Goal: Information Seeking & Learning: Learn about a topic

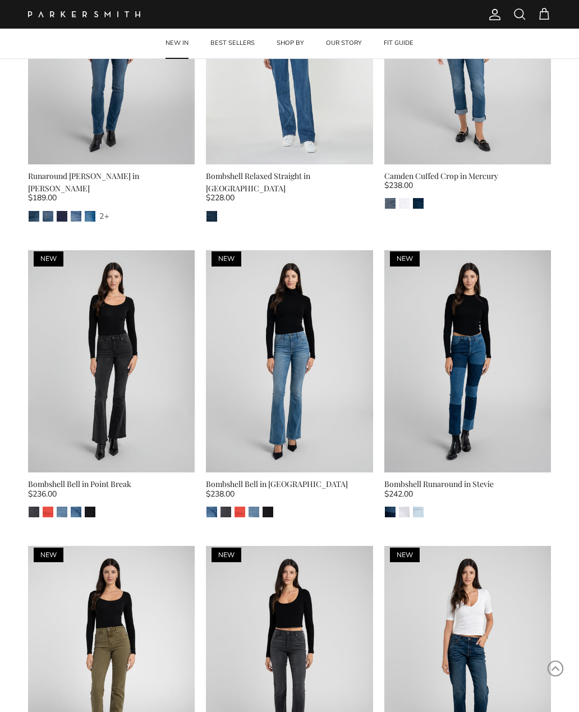
scroll to position [1360, 0]
click at [129, 478] on div "Bombshell Bell in Point Break" at bounding box center [111, 484] width 167 height 12
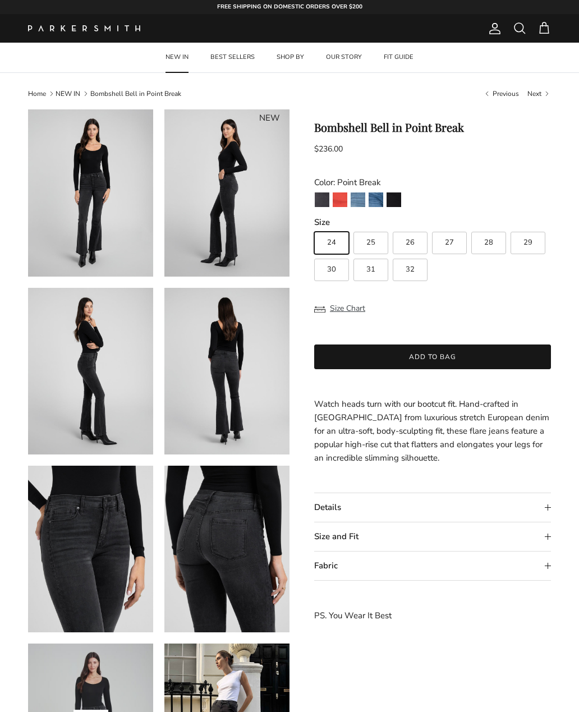
click at [397, 201] on img "Stallion" at bounding box center [394, 199] width 15 height 15
click at [369, 536] on summary "Size and Fit" at bounding box center [432, 536] width 237 height 29
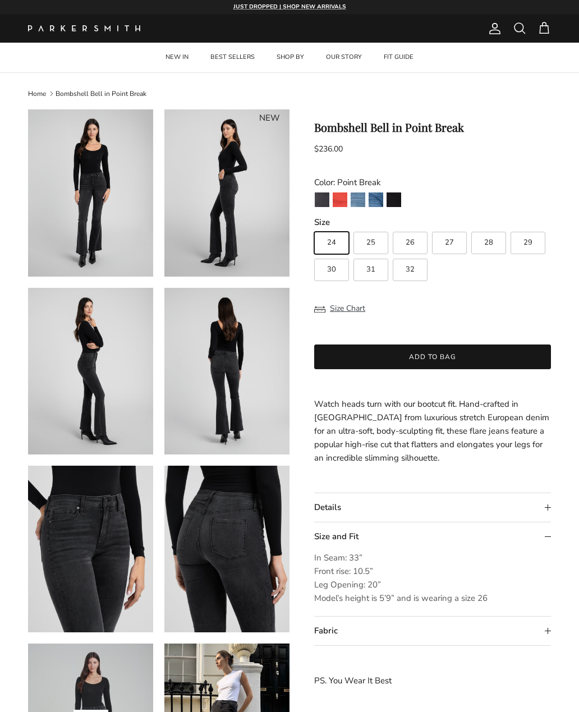
click at [182, 61] on link "NEW IN" at bounding box center [176, 58] width 43 height 30
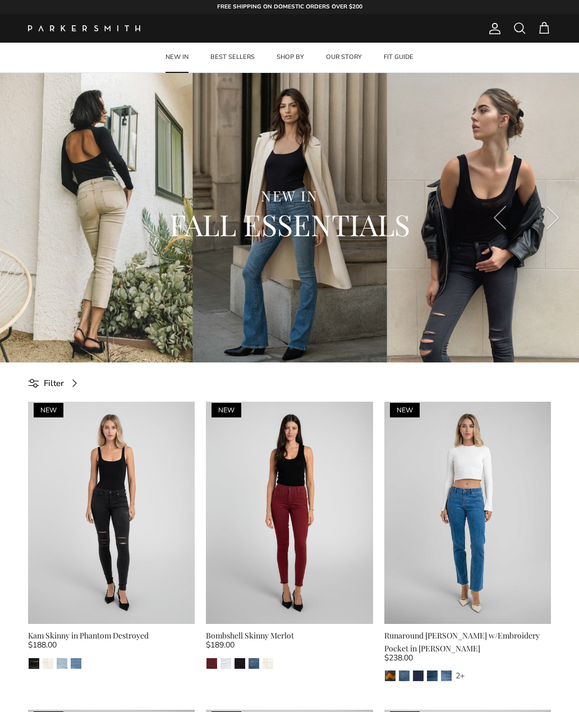
click at [395, 54] on link "FIT GUIDE" at bounding box center [399, 58] width 50 height 30
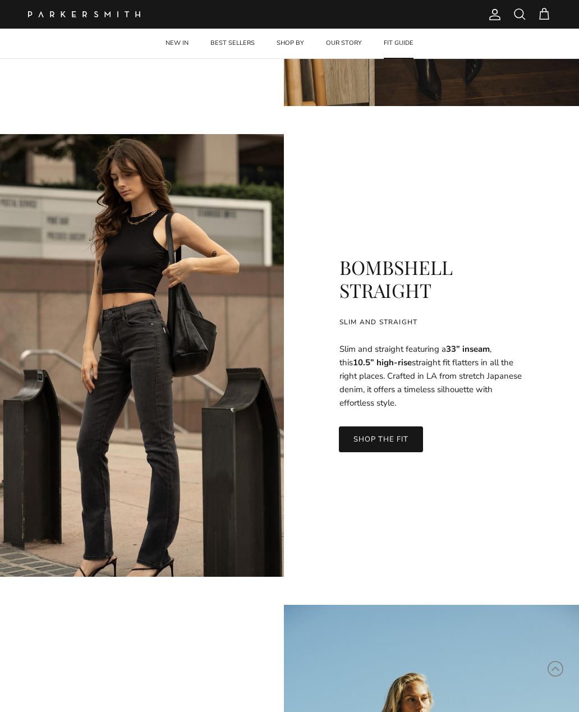
scroll to position [1765, 0]
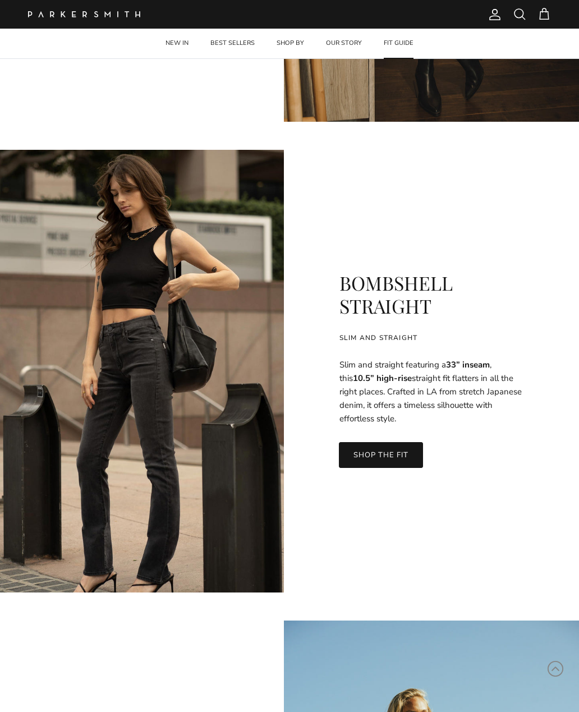
click at [495, 19] on span "Account" at bounding box center [494, 14] width 13 height 13
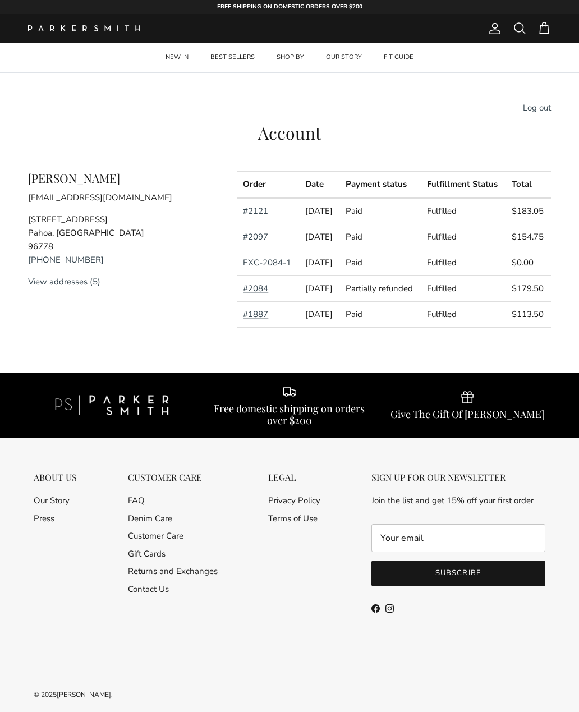
click at [260, 217] on link "#2121" at bounding box center [255, 210] width 25 height 11
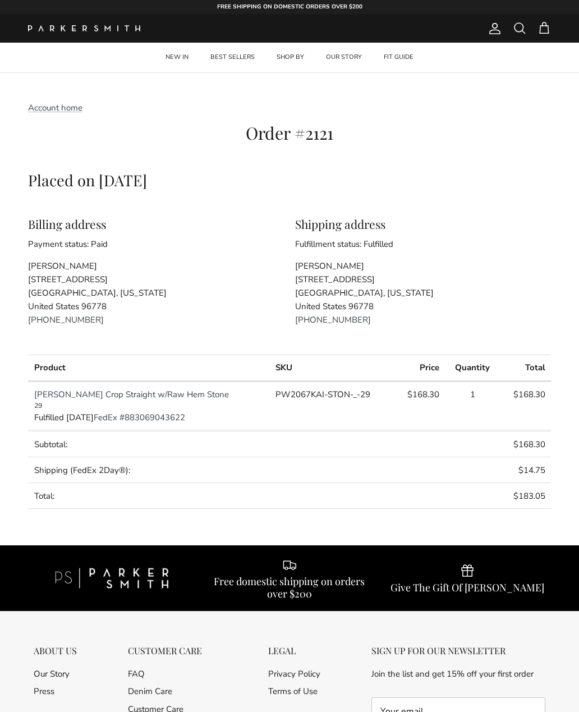
click at [163, 394] on link "[PERSON_NAME] Crop Straight w/Raw Hem Stone" at bounding box center [131, 394] width 195 height 11
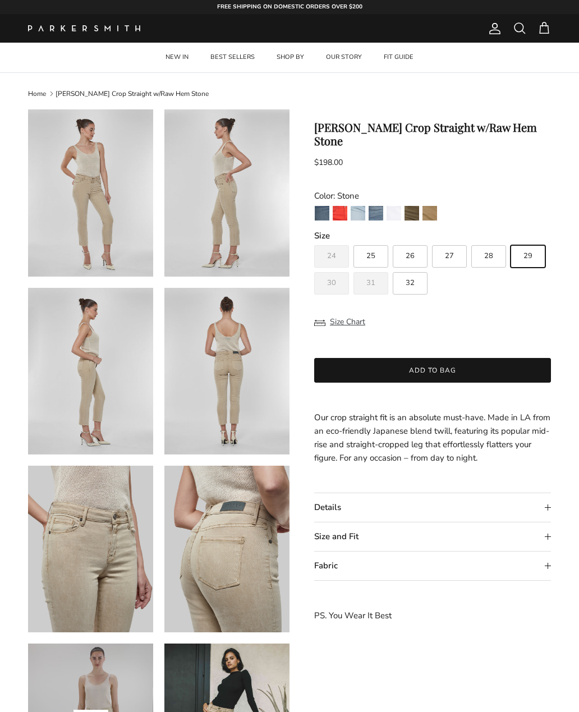
click at [414, 206] on img "Army" at bounding box center [412, 213] width 15 height 15
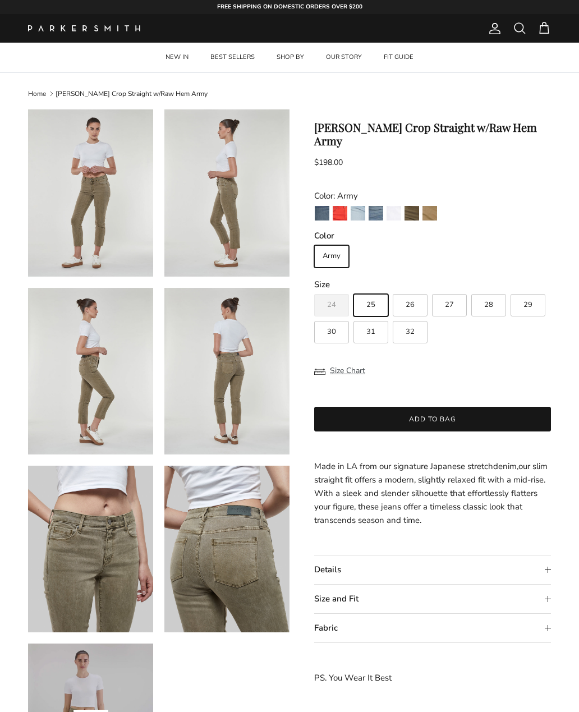
click at [321, 206] on img "Pier" at bounding box center [322, 213] width 15 height 15
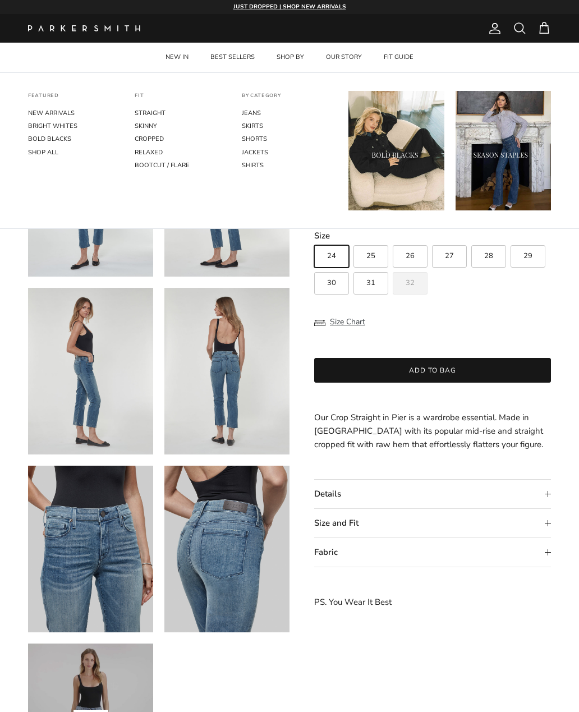
click at [147, 136] on link "CROPPED" at bounding box center [182, 138] width 95 height 13
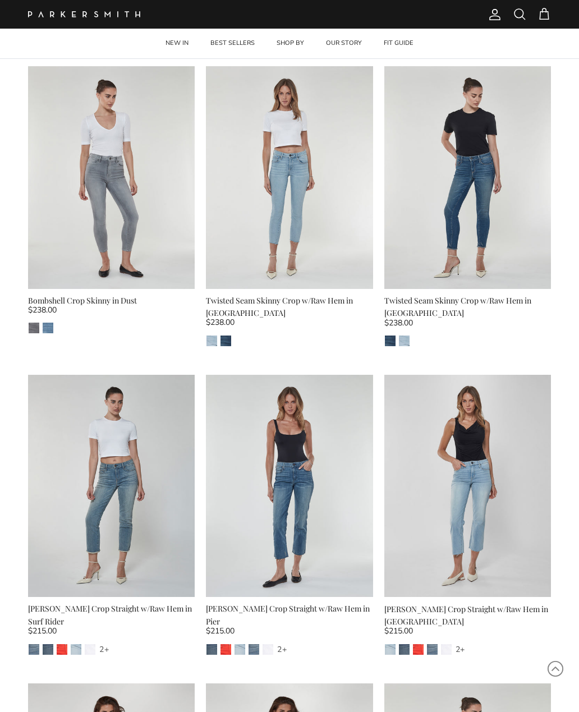
scroll to position [1602, 0]
